Goal: Transaction & Acquisition: Book appointment/travel/reservation

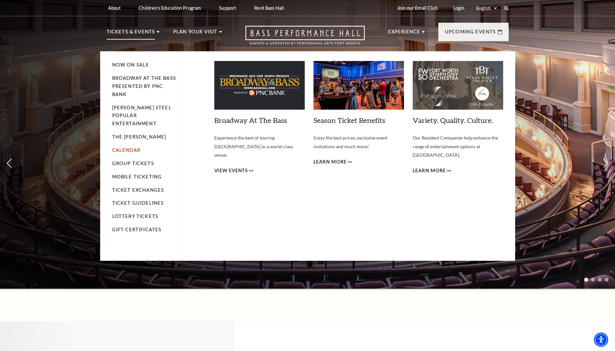
click at [128, 147] on link "Calendar" at bounding box center [126, 150] width 28 height 6
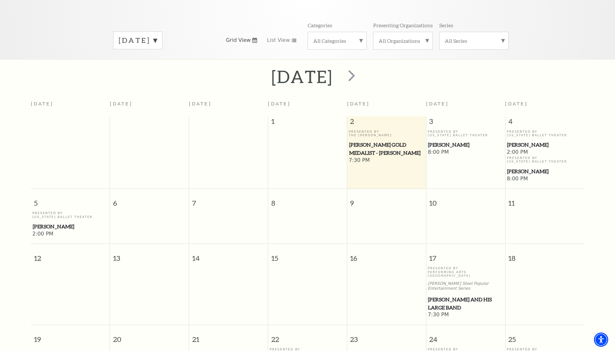
scroll to position [57, 0]
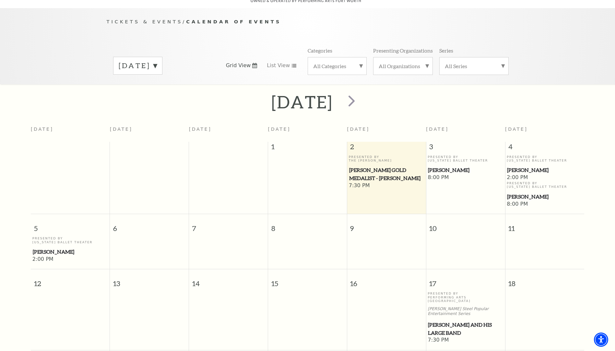
click at [157, 61] on label "[DATE]" at bounding box center [138, 66] width 38 height 10
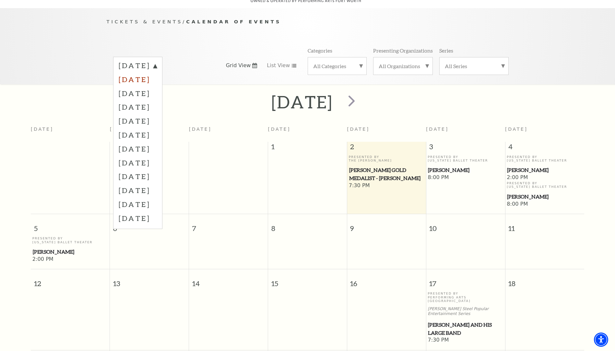
click at [157, 72] on label "[DATE]" at bounding box center [138, 79] width 38 height 14
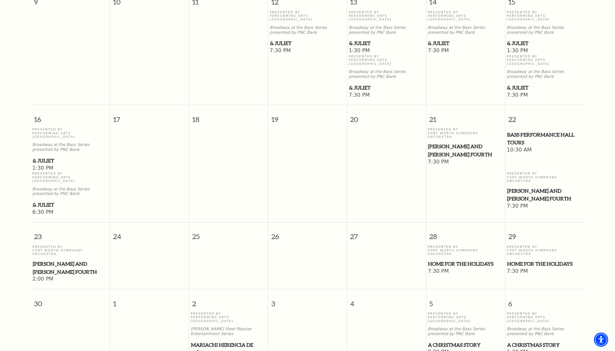
scroll to position [446, 0]
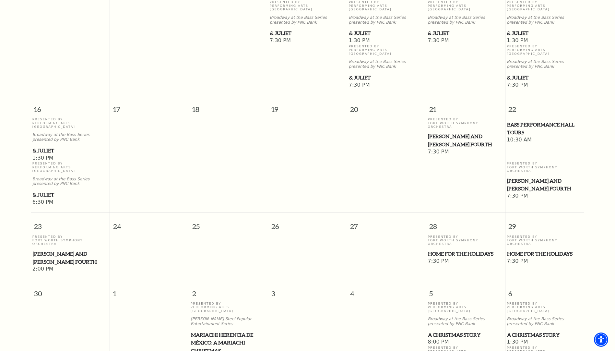
click at [536, 250] on span "Home for the Holidays" at bounding box center [544, 254] width 75 height 8
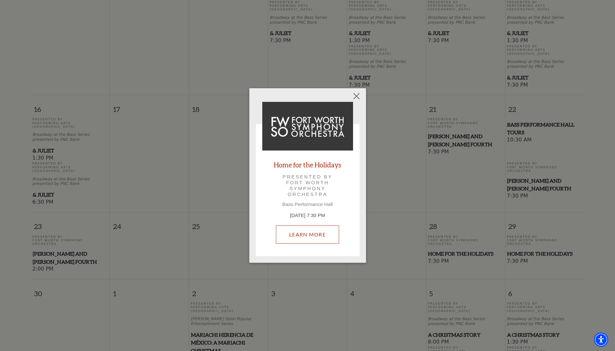
click at [312, 234] on link "Learn More" at bounding box center [307, 234] width 63 height 18
click at [358, 95] on button "Close" at bounding box center [356, 96] width 12 height 12
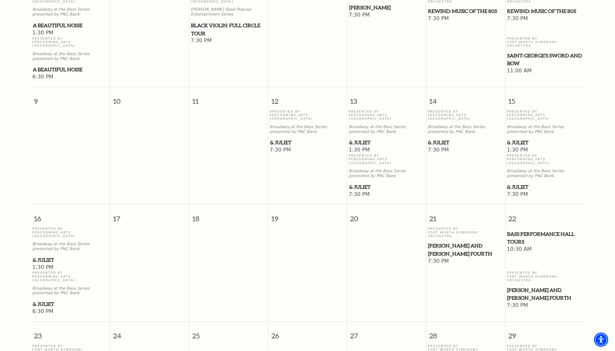
scroll to position [317, 0]
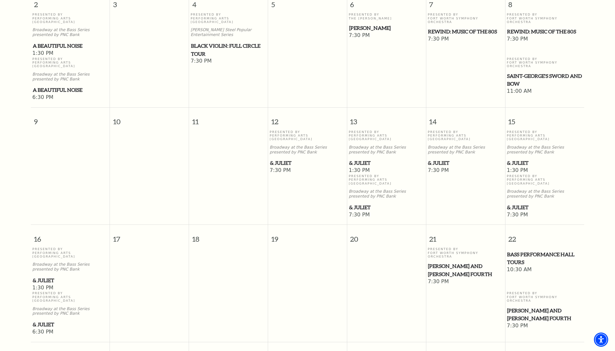
click at [436, 159] on span "& Juliet" at bounding box center [465, 163] width 75 height 8
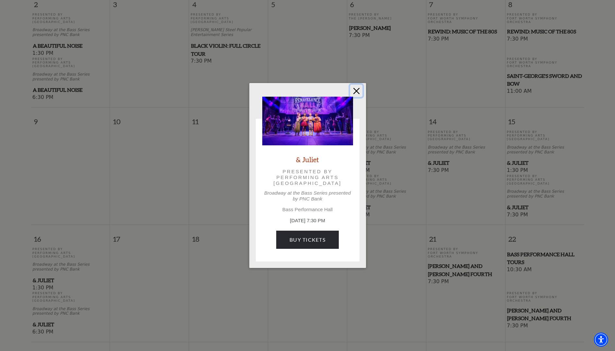
click at [356, 93] on button "Close" at bounding box center [356, 91] width 12 height 12
